Goal: Transaction & Acquisition: Purchase product/service

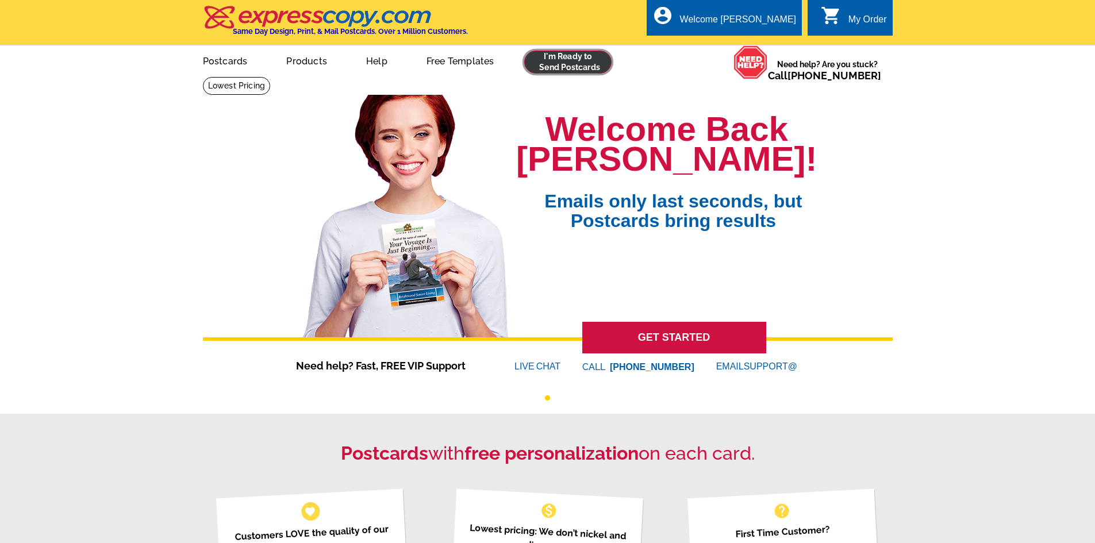
click at [589, 74] on link at bounding box center [568, 62] width 88 height 23
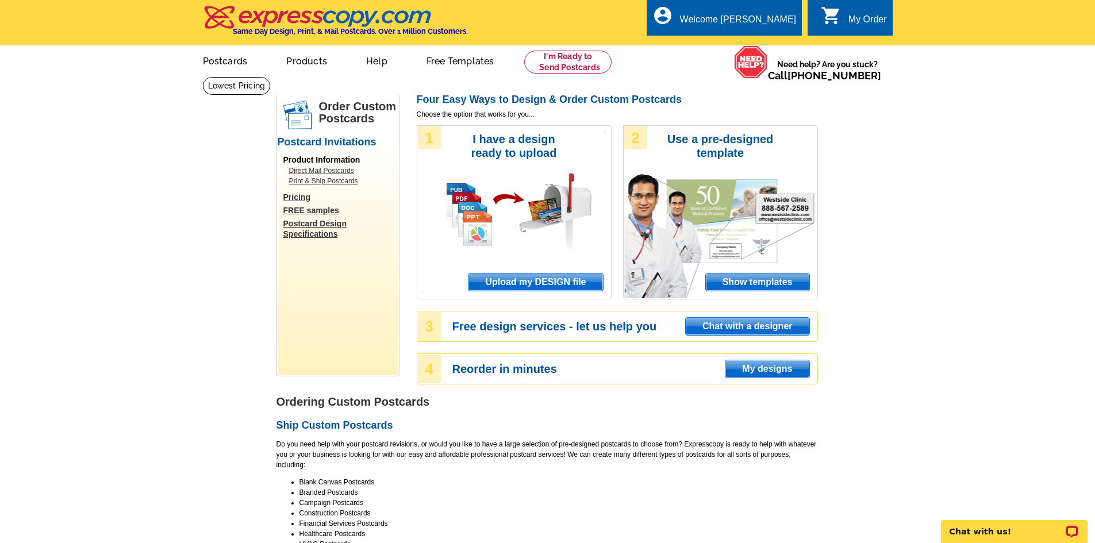
click at [554, 289] on span "Upload my DESIGN file" at bounding box center [535, 282] width 134 height 17
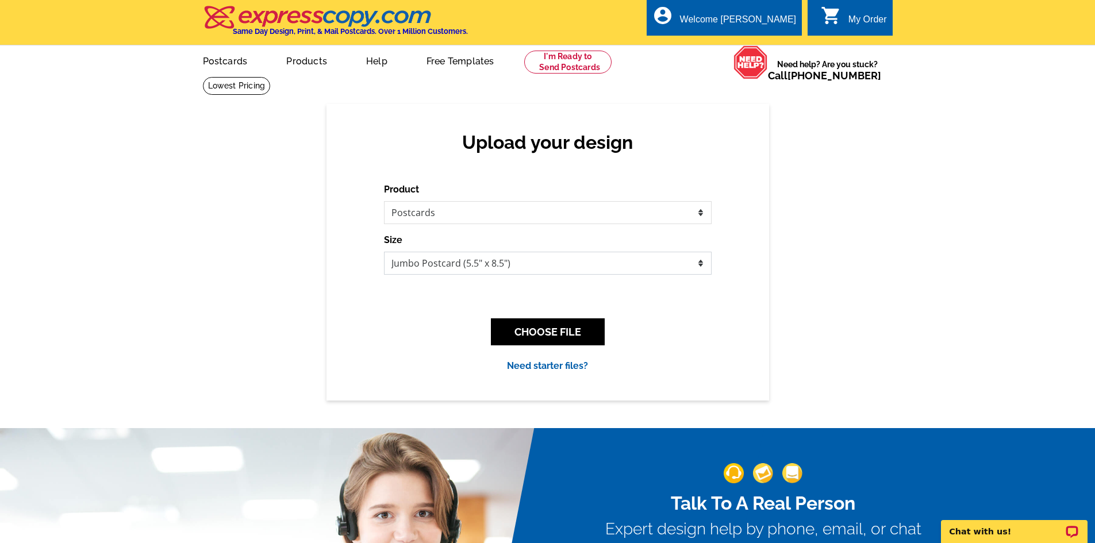
click at [683, 273] on select "Jumbo Postcard (5.5" x 8.5") Regular Postcard (4.25" x 5.6") Panoramic Postcard…" at bounding box center [548, 263] width 328 height 23
select select "1"
click at [384, 252] on select "Jumbo Postcard (5.5" x 8.5") Regular Postcard (4.25" x 5.6") Panoramic Postcard…" at bounding box center [548, 263] width 328 height 23
click at [581, 328] on button "CHOOSE FILE" at bounding box center [548, 331] width 114 height 27
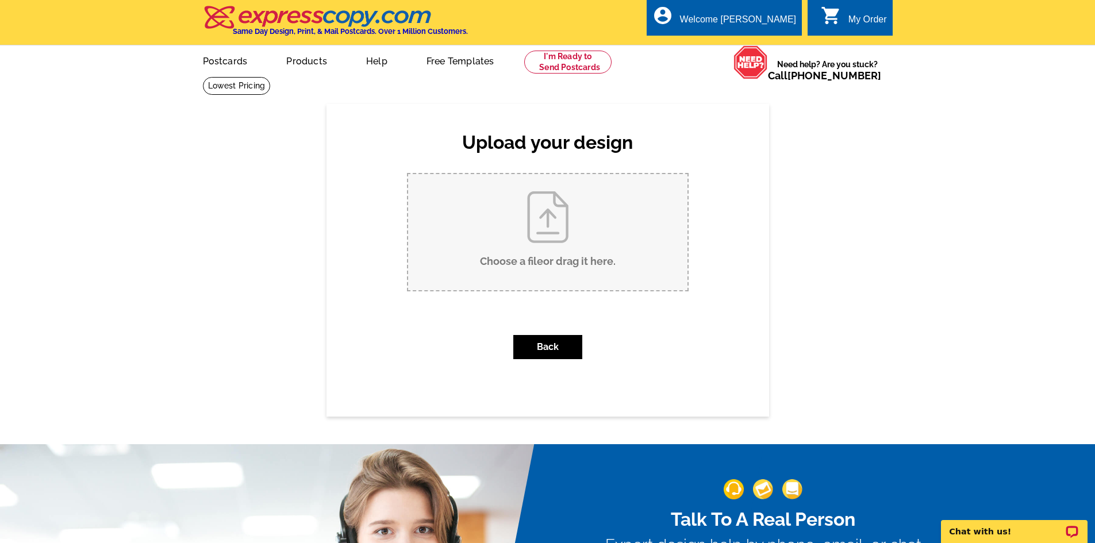
click at [572, 265] on input "Choose a file or drag it here ." at bounding box center [547, 232] width 279 height 116
type input "C:\fakepath\21150 Steens Mountain SOLD.pdf"
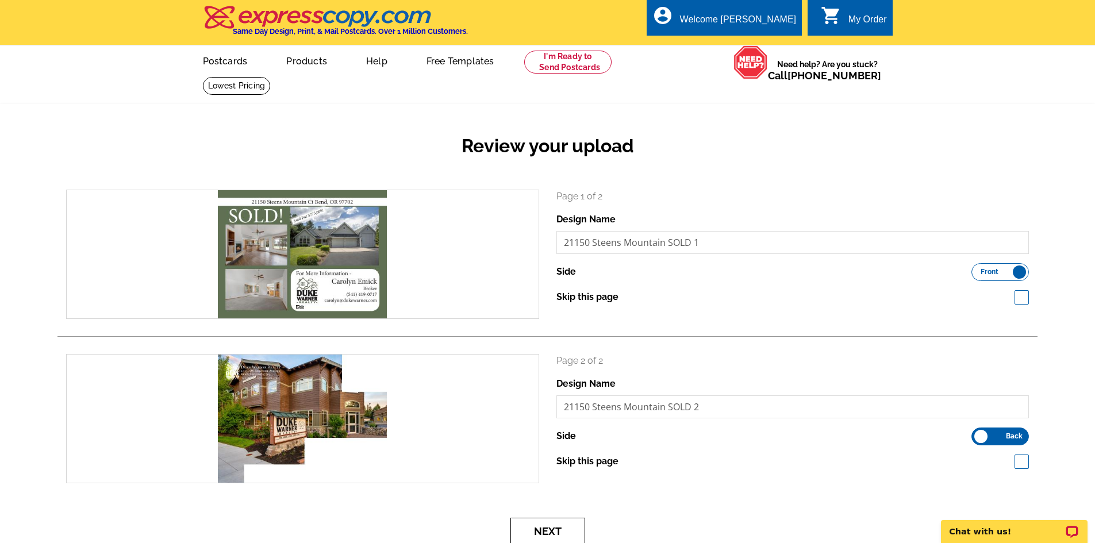
click at [537, 532] on button "Next" at bounding box center [547, 531] width 75 height 27
